Goal: Transaction & Acquisition: Book appointment/travel/reservation

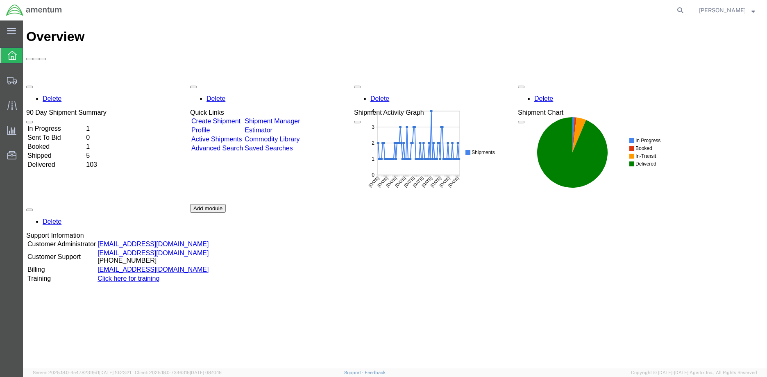
click at [228, 118] on link "Create Shipment" at bounding box center [215, 121] width 49 height 7
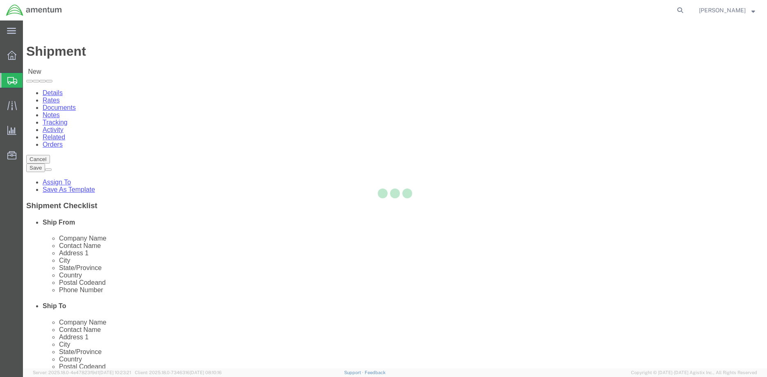
select select
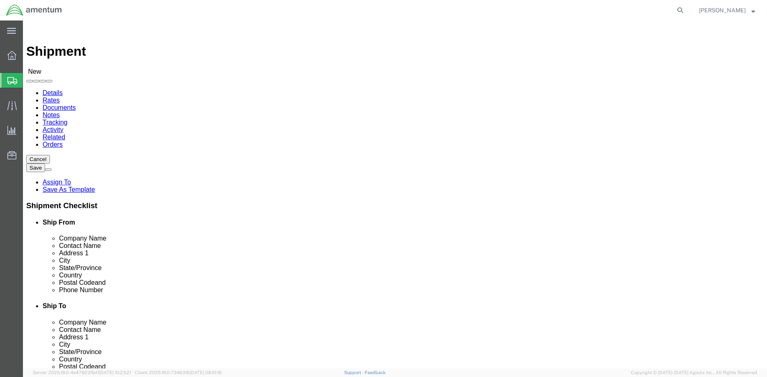
click input "text"
type input "Amentum"
click input "text"
type input "[PERSON_NAME]"
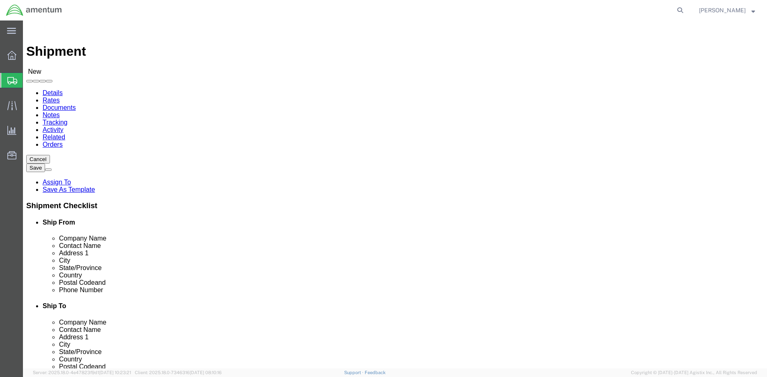
click input "text"
type input "M008 NAF [PERSON_NAME] 1 [GEOGRAPHIC_DATA]"
select select
click input "text"
type input "BLDG 3148 HANGER 14"
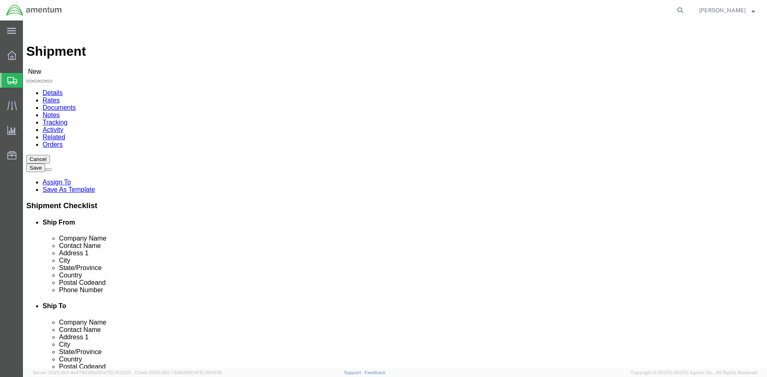
click input "text"
type input "[PERSON_NAME][GEOGRAPHIC_DATA]"
select select
select select "MD"
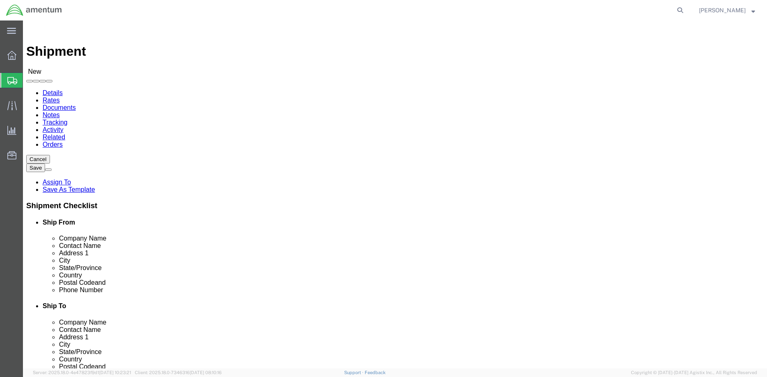
click input "text"
type input "20762"
select select
click input "text"
type input "[PHONE_NUMBER]"
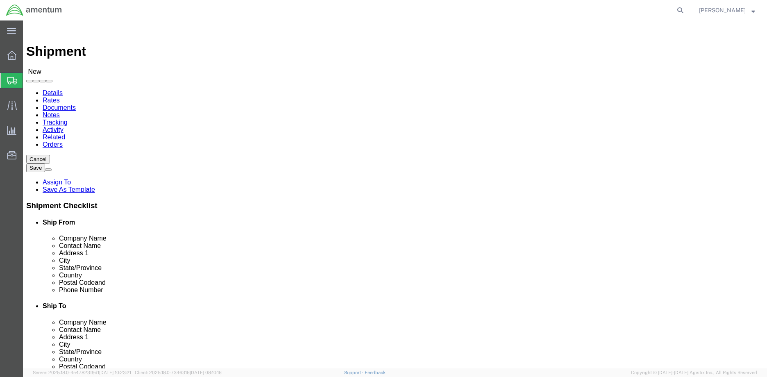
click input "text"
type input "[PERSON_NAME] INTERNATIONAL"
click input "text"
type input "[PERSON_NAME]"
click input "text"
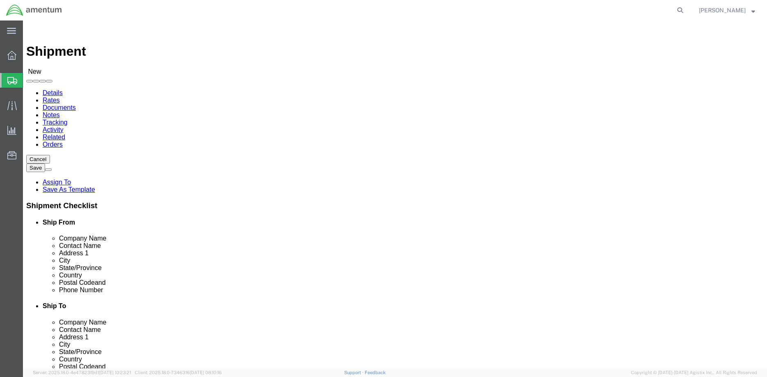
click input "text"
type input "[STREET_ADDRESS]"
select select
click input "text"
type input "DOCK DOOR # 21 C/[PERSON_NAME] INTERNATIONAL CMUC35"
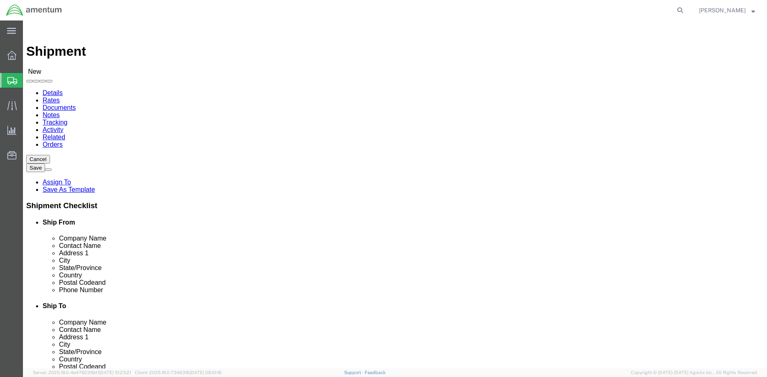
click input "text"
type input "[PERSON_NAME]"
click label "Postal Code"
click input "Postal Code"
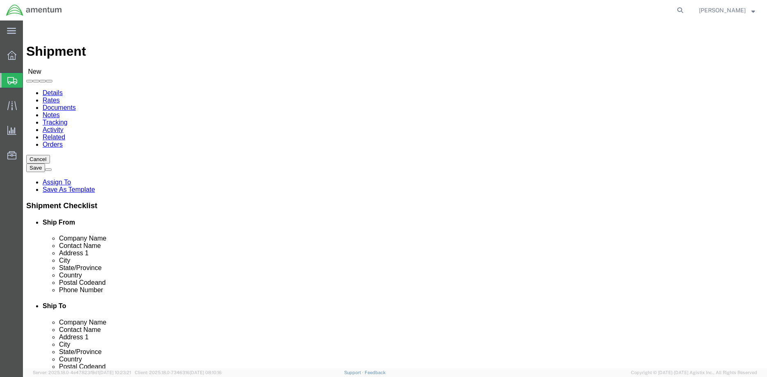
select select
select select "[GEOGRAPHIC_DATA]"
click input "Postal Code"
type input "75038"
select select
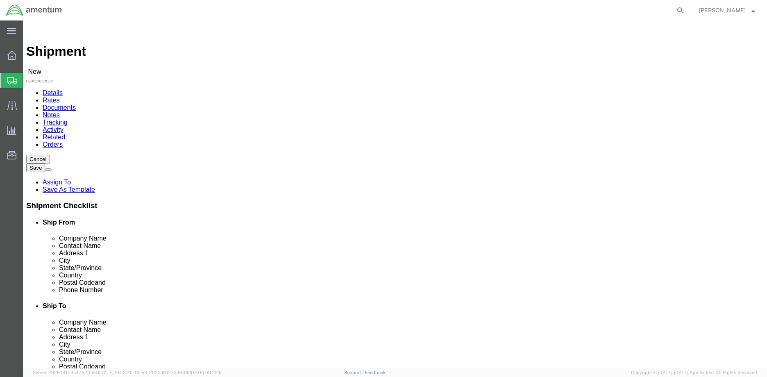
click input "text"
type input "[PHONE_NUMBER]"
click input "text"
click label "Postal Code"
click input "75038"
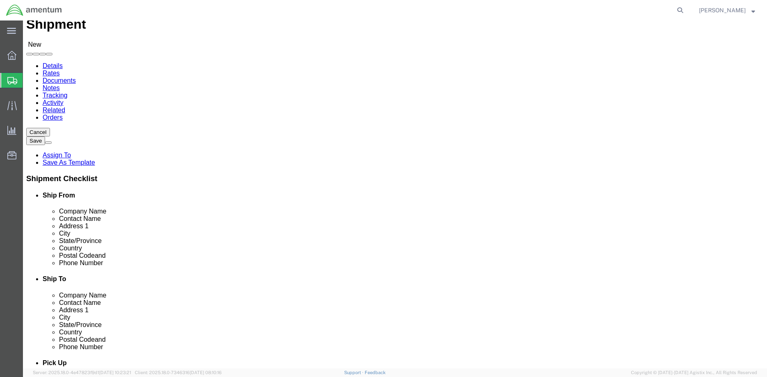
scroll to position [82, 0]
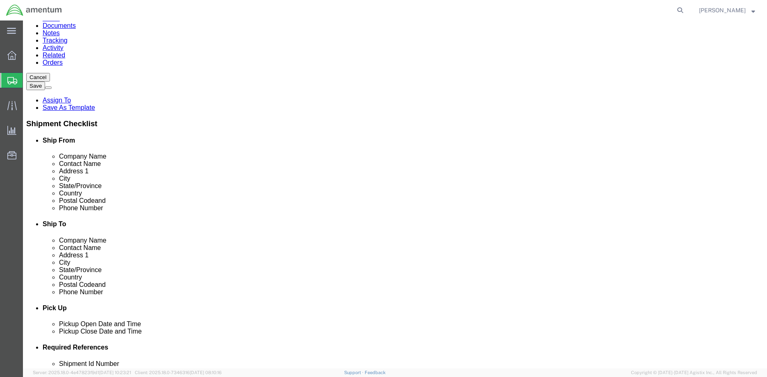
click input "[STREET_ADDRESS]"
click input "DOCK DOOR # 21 C/[PERSON_NAME] INTERNATIONAL CMUC35"
type input "C/[PERSON_NAME] INTERNATIONAL CMUC35"
click input "[STREET_ADDRESS]"
type input "[STREET_ADDRESS]"
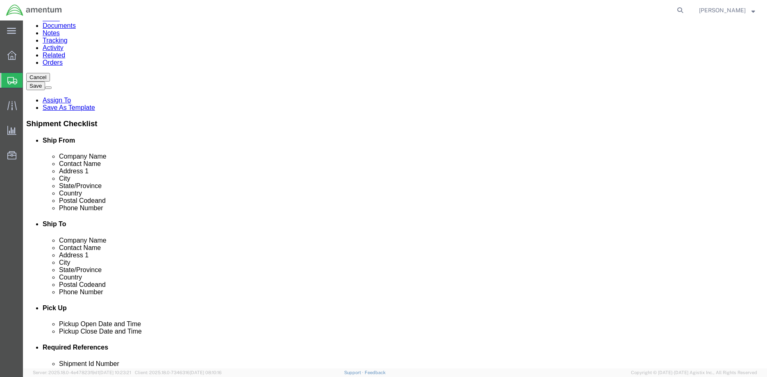
select select
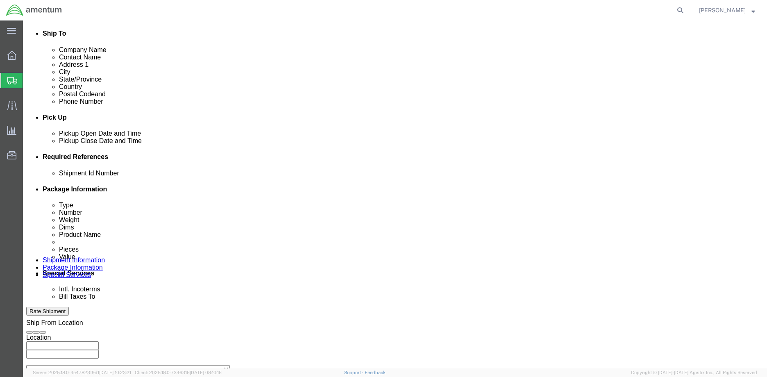
scroll to position [287, 0]
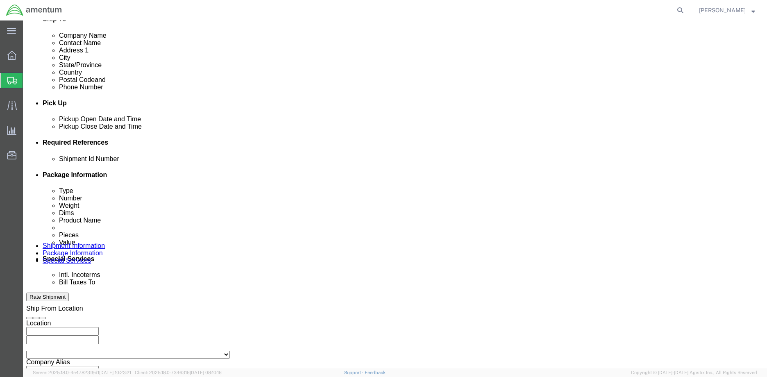
click input "text"
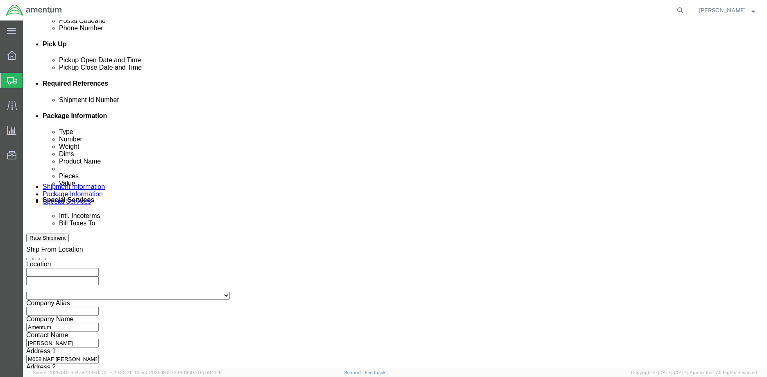
scroll to position [356, 0]
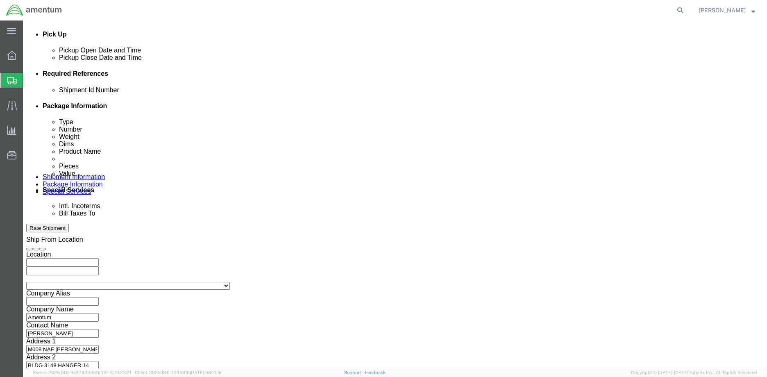
type input "12345678"
click button "Continue"
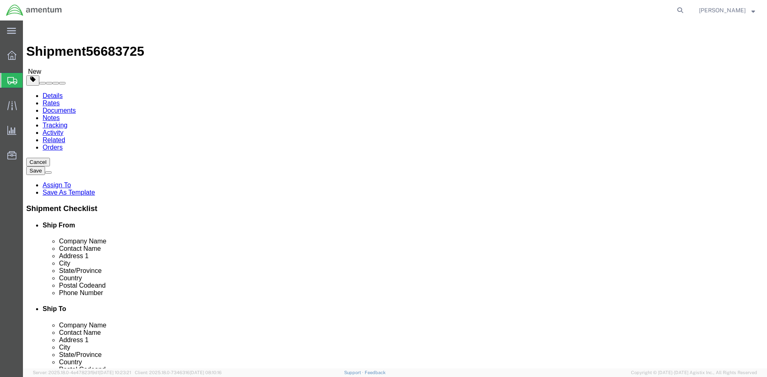
click select "Select BCK Boxes Bale(s) Basket(s) Bolt(s) Bottle(s) Buckets Bulk Bundle(s) Can…"
select select "YRPK"
click select "Select BCK Boxes Bale(s) Basket(s) Bolt(s) Bottle(s) Buckets Bulk Bundle(s) Can…"
click input "0.00"
type input "0"
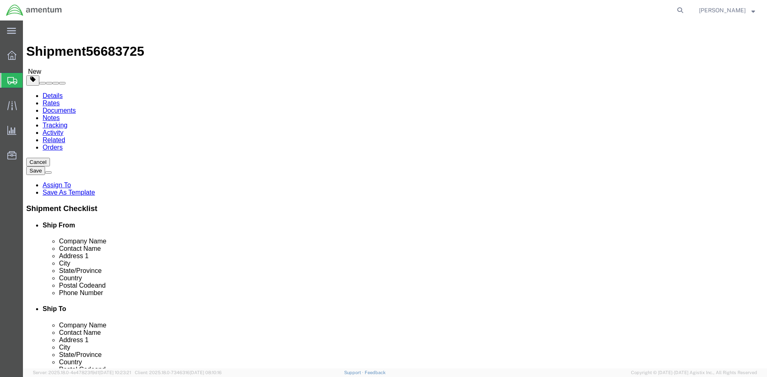
type input "1"
click select "Select BCK Boxes Bale(s) Basket(s) Bolt(s) Bottle(s) Buckets Bulk Bundle(s) Can…"
select select "ENV"
click select "Select BCK Boxes Bale(s) Basket(s) Bolt(s) Bottle(s) Buckets Bulk Bundle(s) Can…"
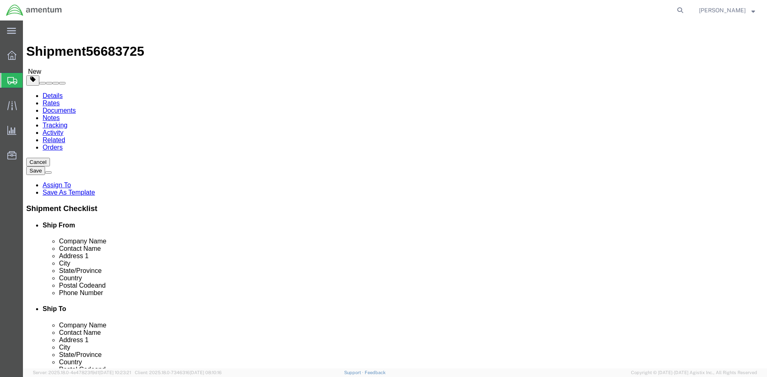
type input "9.50"
type input "12.50"
type input "0.25"
click div "Package Content # 1 1 x Envelope Package Type Select BCK Boxes Bale(s) Basket(s…"
click link "Add Content"
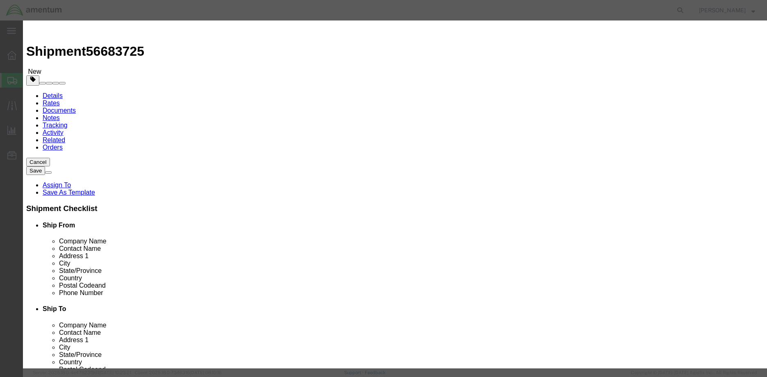
click input "text"
type input "BUTTON PLUG"
click input "0"
type input "1"
click input "text"
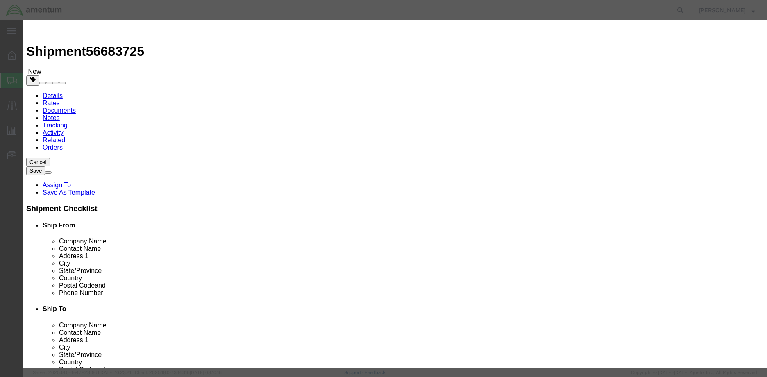
type input "18.00"
click button "Save & Close"
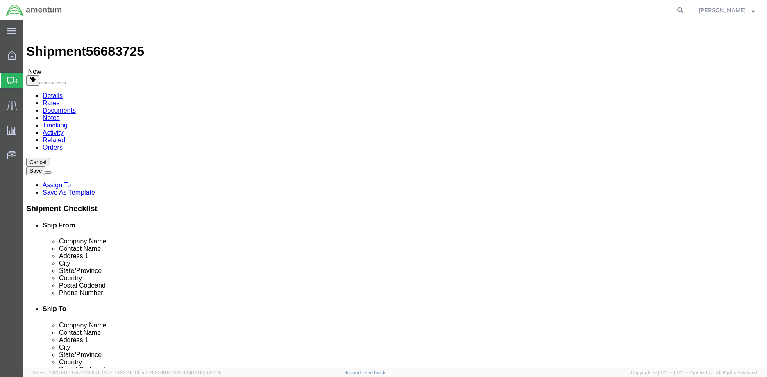
scroll to position [1, 0]
click button "Rate Shipment"
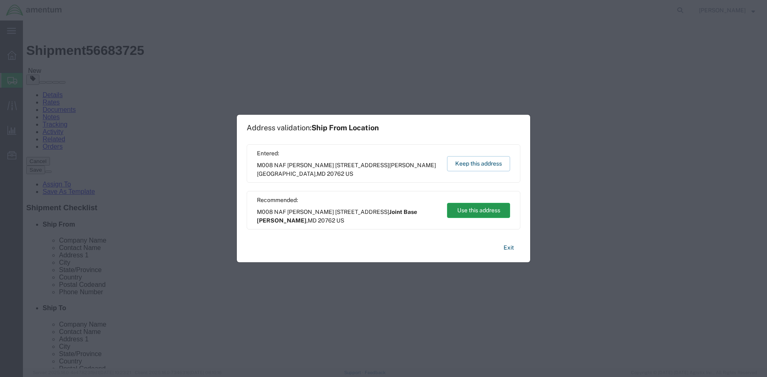
click at [474, 214] on button "Use this address" at bounding box center [478, 210] width 63 height 15
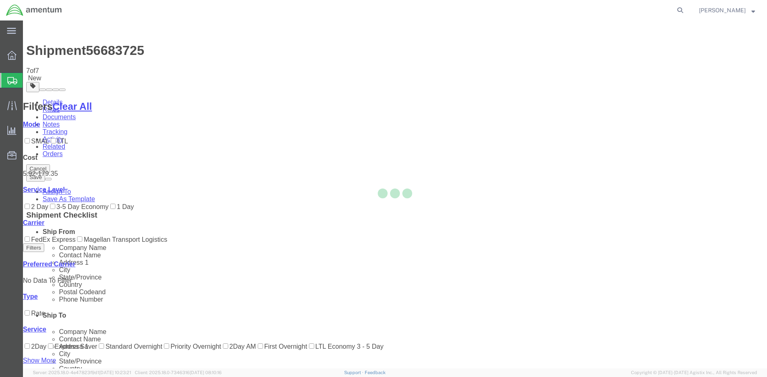
scroll to position [0, 0]
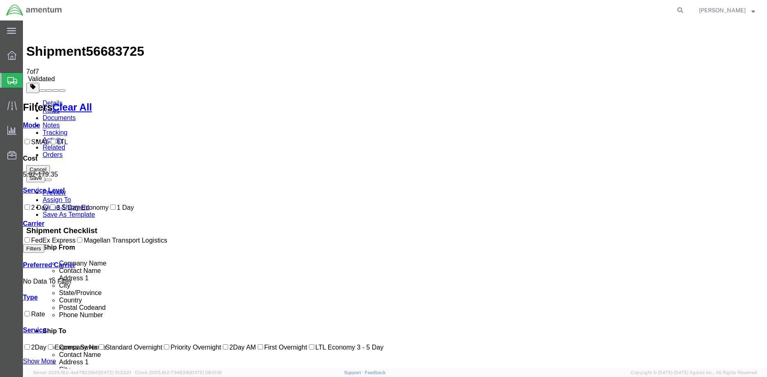
checkbox input "true"
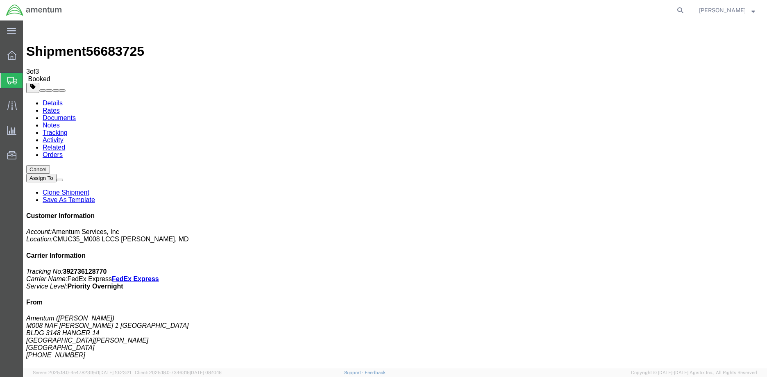
checkbox input "false"
